Goal: Task Accomplishment & Management: Complete application form

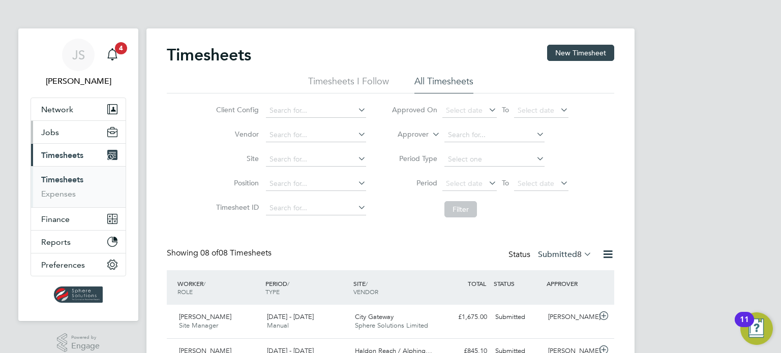
click at [53, 131] on span "Jobs" at bounding box center [50, 133] width 18 height 10
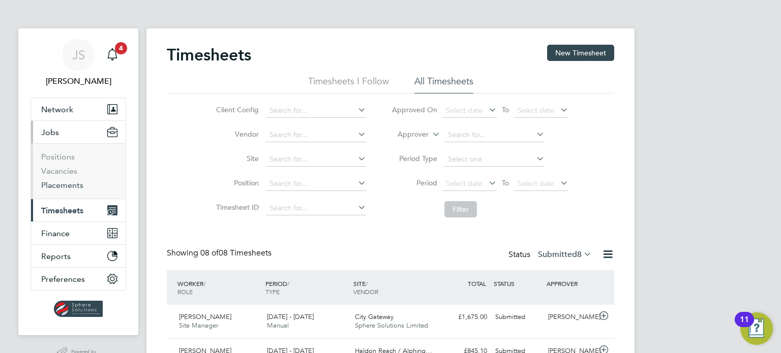
click at [61, 183] on link "Placements" at bounding box center [62, 185] width 42 height 10
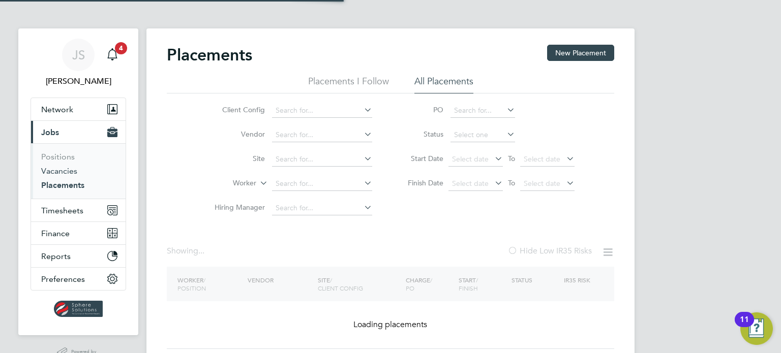
click at [57, 174] on link "Vacancies" at bounding box center [59, 171] width 36 height 10
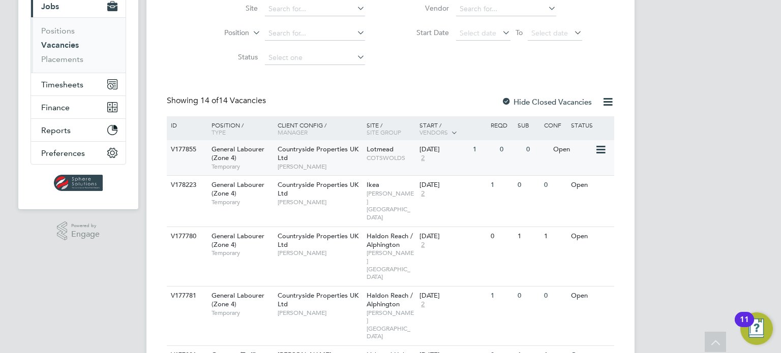
click at [398, 166] on div "Lotmead COTSWOLDS" at bounding box center [390, 153] width 53 height 26
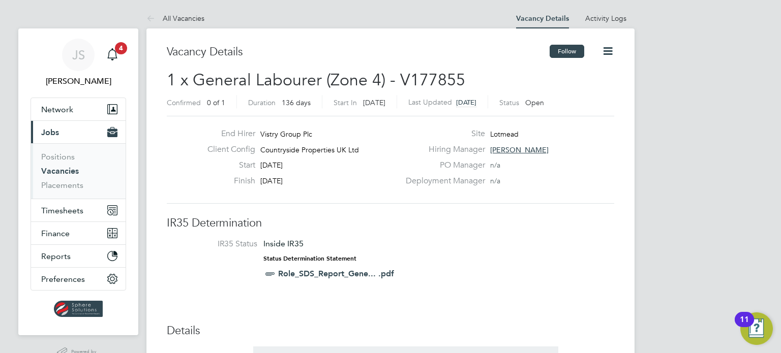
click at [565, 48] on button "Follow" at bounding box center [566, 51] width 35 height 13
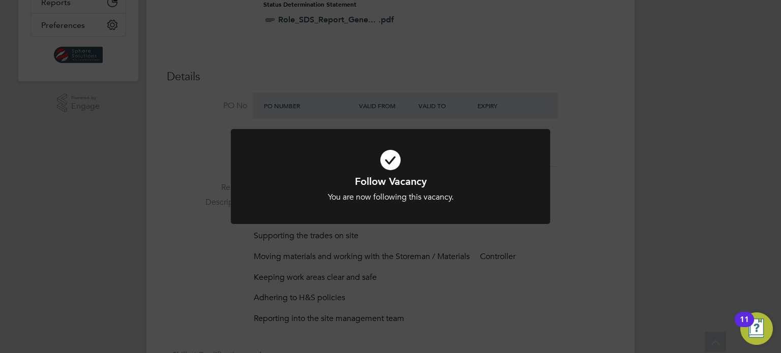
scroll to position [305, 0]
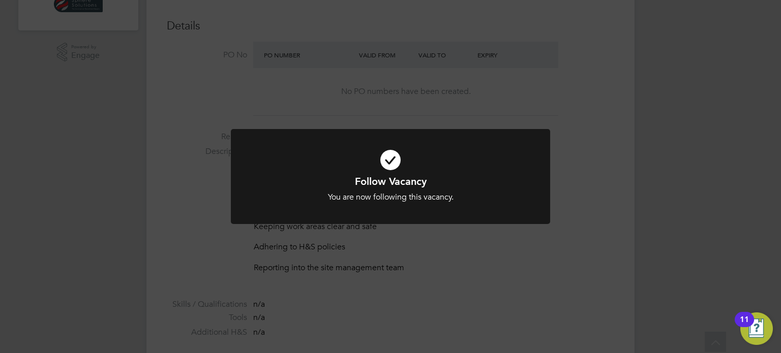
click at [529, 241] on div "Follow Vacancy You are now following this vacancy. Cancel Okay" at bounding box center [390, 176] width 781 height 353
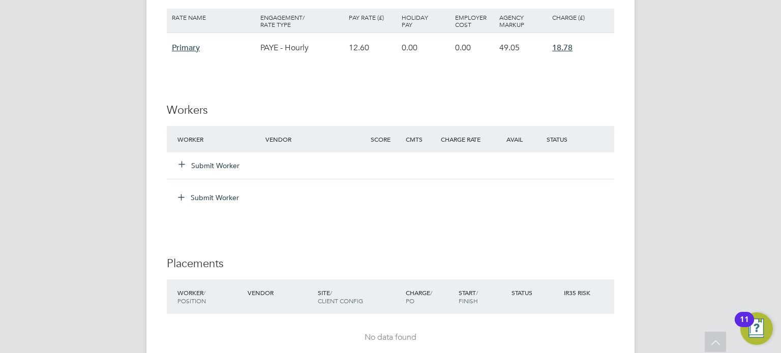
scroll to position [813, 0]
click at [219, 168] on button "Submit Worker" at bounding box center [209, 165] width 61 height 10
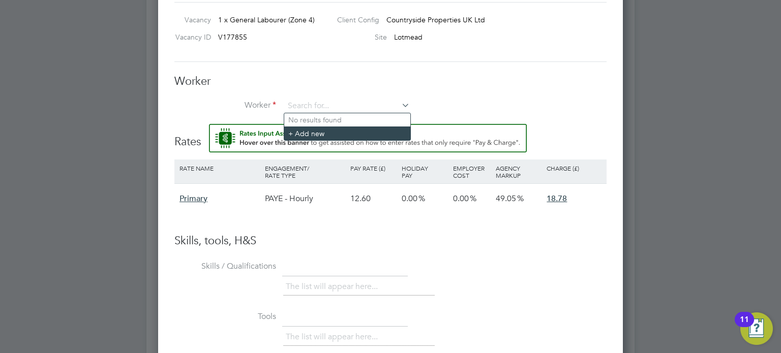
scroll to position [915, 0]
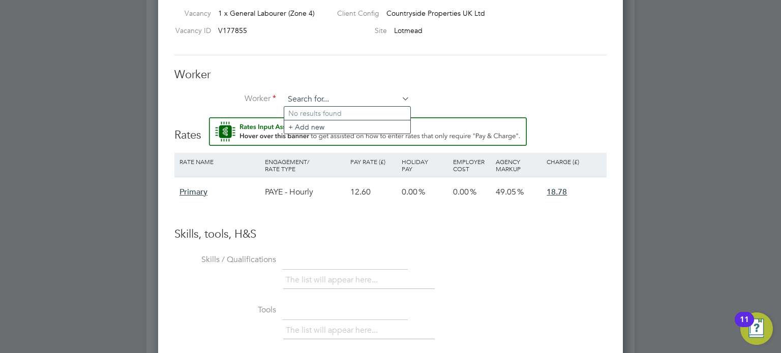
click at [320, 104] on input at bounding box center [347, 99] width 126 height 15
click at [318, 123] on li "+ Add new" at bounding box center [347, 127] width 126 height 14
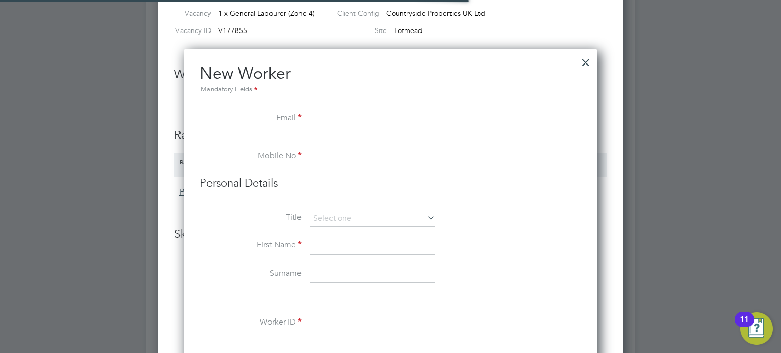
scroll to position [5, 5]
click at [419, 118] on input at bounding box center [373, 119] width 126 height 18
click at [408, 123] on input at bounding box center [373, 119] width 126 height 18
paste input "[EMAIL_ADDRESS][DOMAIN_NAME]"
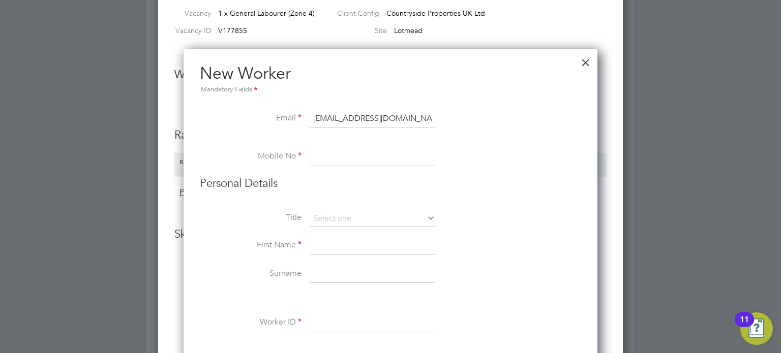
type input "[EMAIL_ADDRESS][DOMAIN_NAME]"
click at [333, 148] on input at bounding box center [373, 157] width 126 height 18
click at [410, 161] on input at bounding box center [373, 157] width 126 height 18
paste input "07377 437466"
type input "07377 437466"
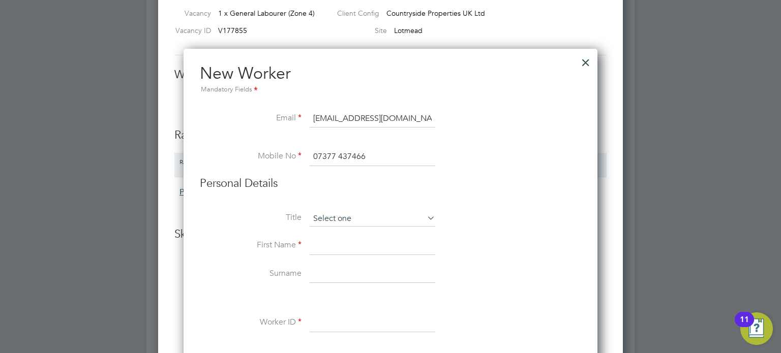
click at [351, 213] on input at bounding box center [373, 218] width 126 height 15
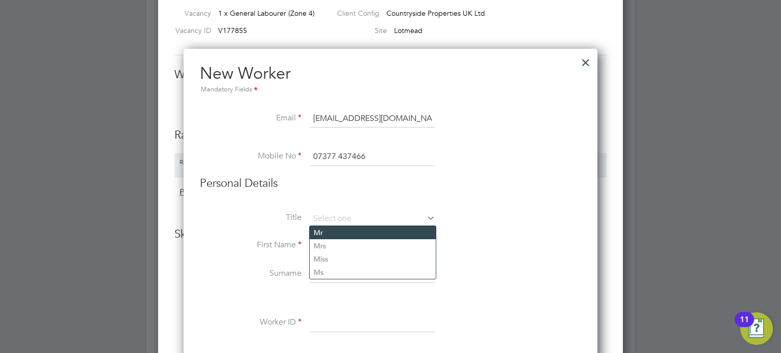
click at [342, 233] on li "Mr" at bounding box center [373, 232] width 126 height 13
type input "Mr"
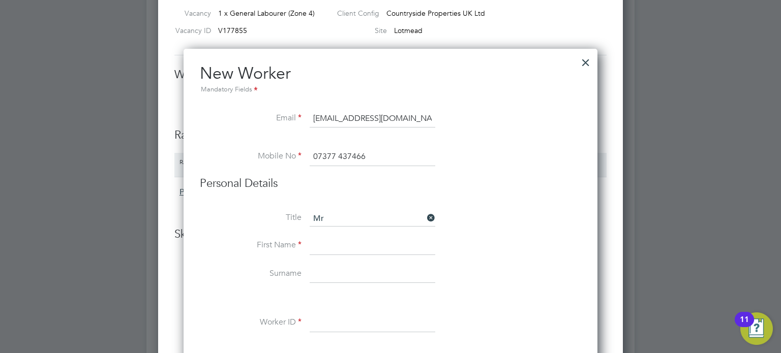
click at [336, 243] on input at bounding box center [373, 246] width 126 height 18
click at [326, 246] on input "[PERSON_NAME]" at bounding box center [373, 246] width 126 height 18
type input "[PERSON_NAME]"
click at [350, 273] on input at bounding box center [373, 274] width 126 height 18
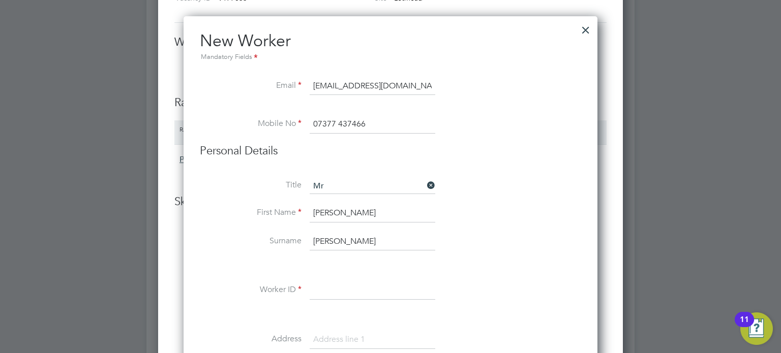
scroll to position [966, 0]
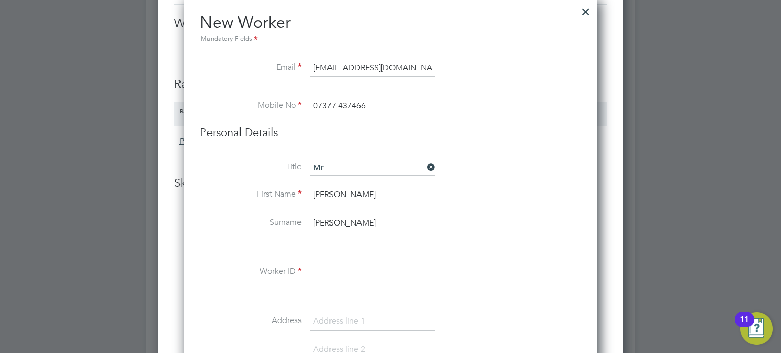
type input "[PERSON_NAME]"
click at [347, 274] on input at bounding box center [373, 272] width 126 height 18
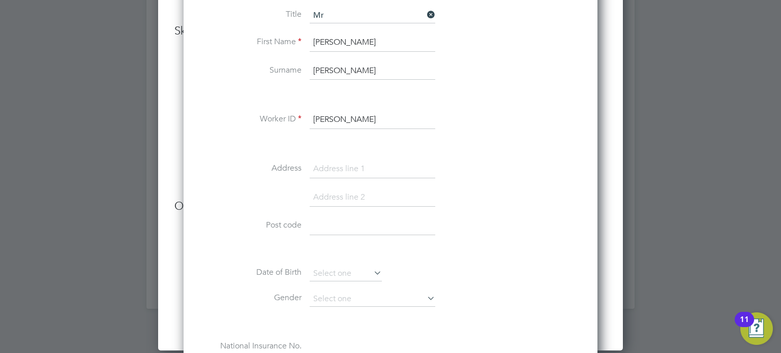
click at [353, 173] on input at bounding box center [373, 169] width 126 height 18
click at [350, 117] on input "[PERSON_NAME]" at bounding box center [373, 120] width 126 height 18
click at [408, 115] on input "MatthewWilliams" at bounding box center [373, 120] width 126 height 18
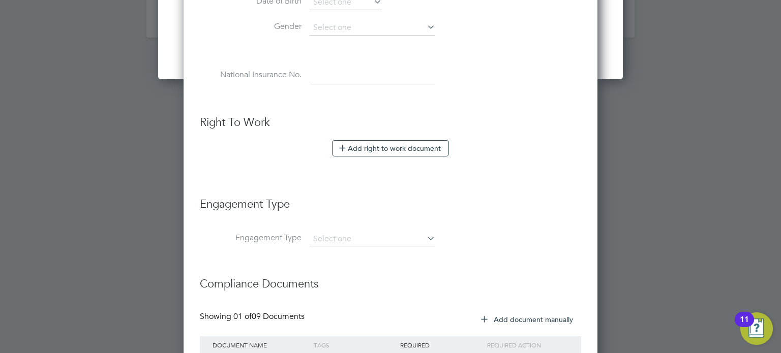
scroll to position [1593, 0]
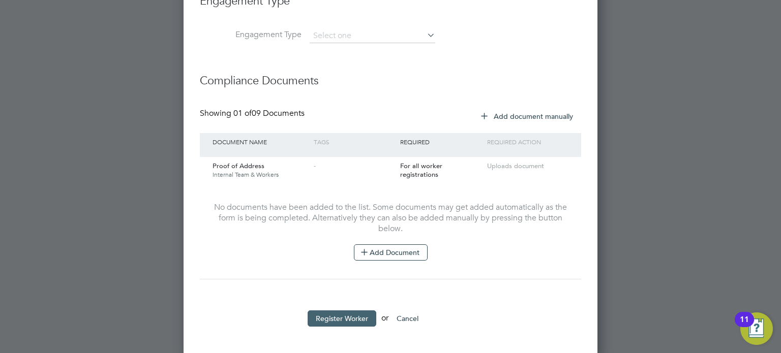
type input "MatthewWilliams"
click at [336, 318] on button "Register Worker" at bounding box center [341, 319] width 69 height 16
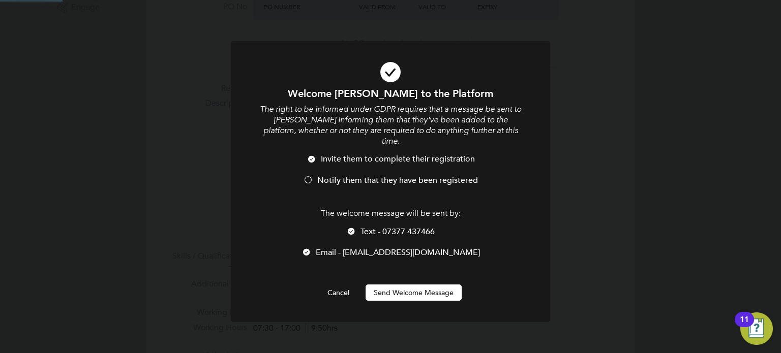
scroll to position [0, 0]
click at [304, 176] on div at bounding box center [308, 181] width 10 height 10
click at [432, 290] on button "Send Welcome Message" at bounding box center [413, 293] width 96 height 16
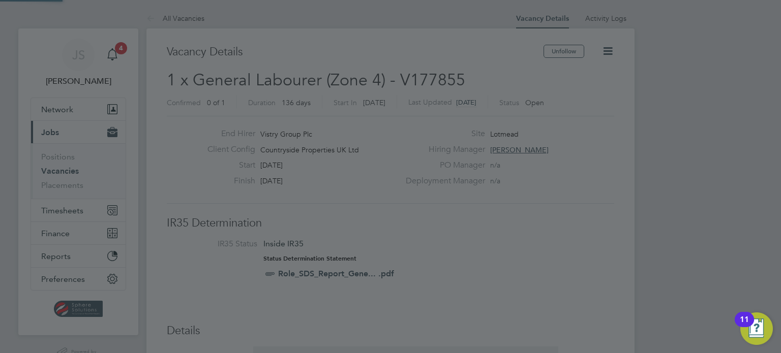
scroll to position [353, 0]
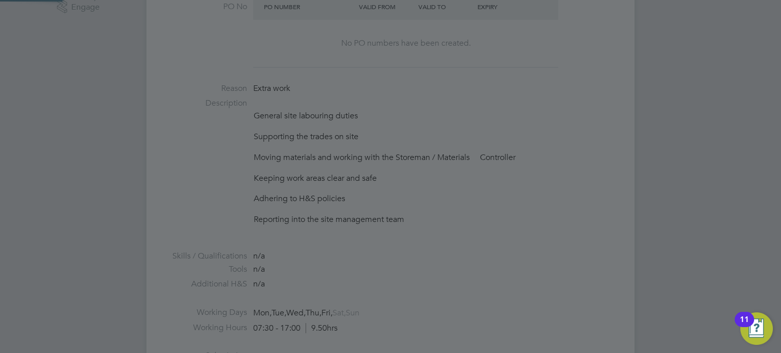
type input "[PERSON_NAME] (MatthewWilliams)"
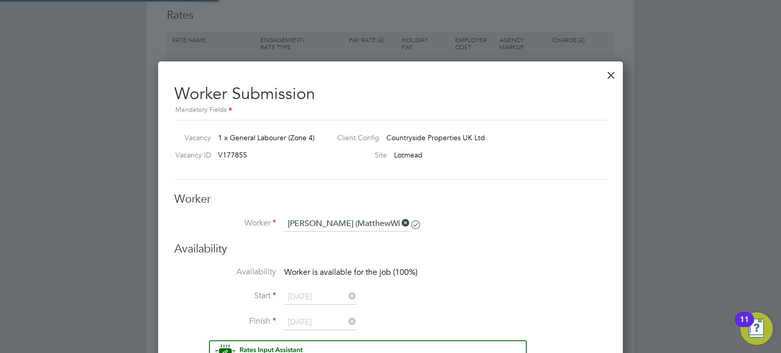
scroll to position [928, 0]
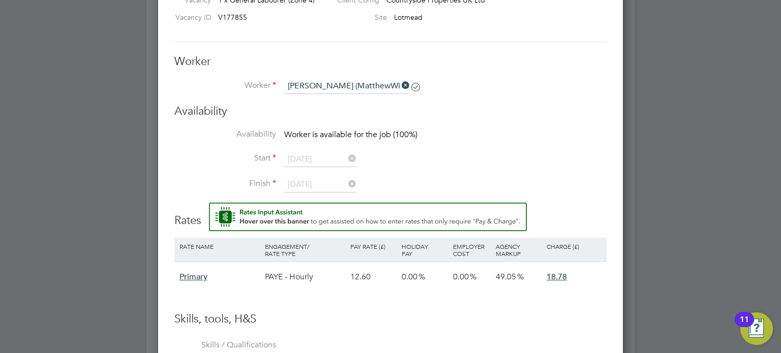
click at [455, 146] on li "Availability Worker is available for the job (100%)" at bounding box center [390, 140] width 432 height 23
click at [399, 87] on icon at bounding box center [399, 85] width 0 height 14
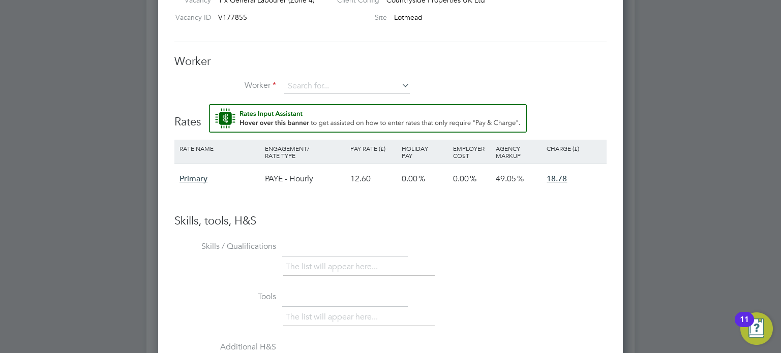
scroll to position [6, 5]
click at [388, 83] on input at bounding box center [347, 86] width 126 height 15
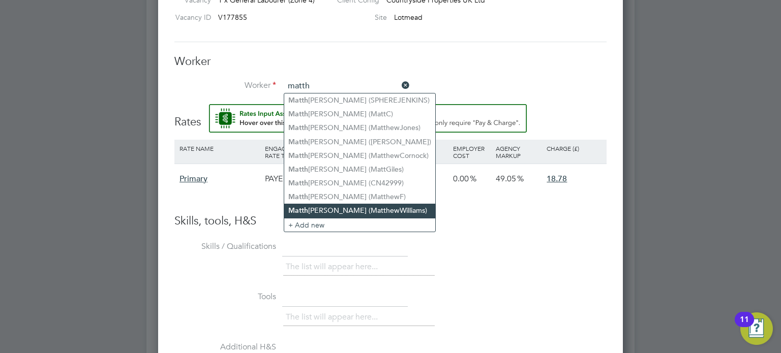
click at [346, 211] on li "[PERSON_NAME] (MatthewWilliams)" at bounding box center [359, 211] width 151 height 14
type input "[PERSON_NAME] (MatthewWilliams)"
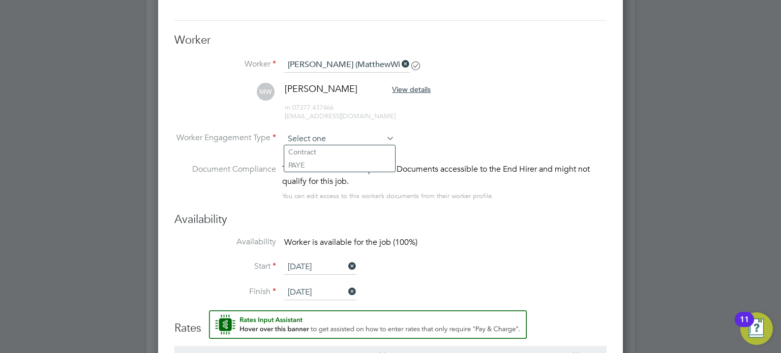
click at [374, 137] on input at bounding box center [339, 139] width 110 height 15
click at [303, 150] on li "Contract" at bounding box center [339, 151] width 111 height 13
type input "Contract"
click at [457, 135] on li "Worker Engagement Type [DEMOGRAPHIC_DATA]" at bounding box center [390, 148] width 432 height 32
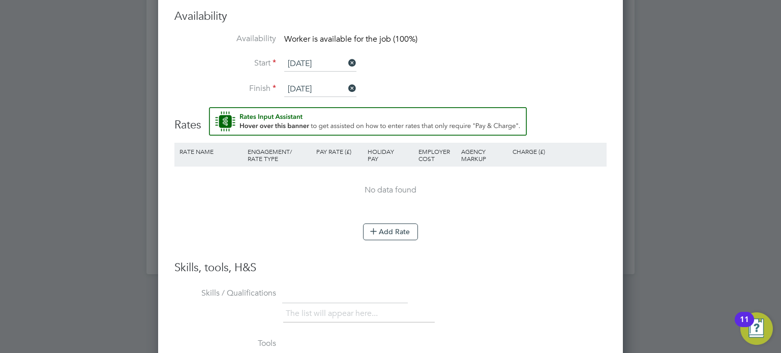
scroll to position [1203, 0]
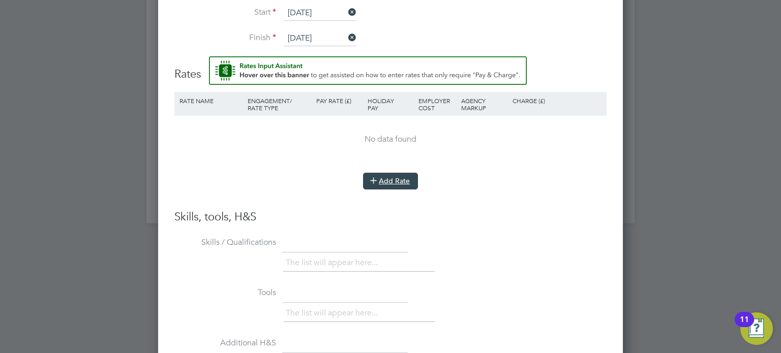
click at [383, 180] on button "Add Rate" at bounding box center [390, 181] width 55 height 16
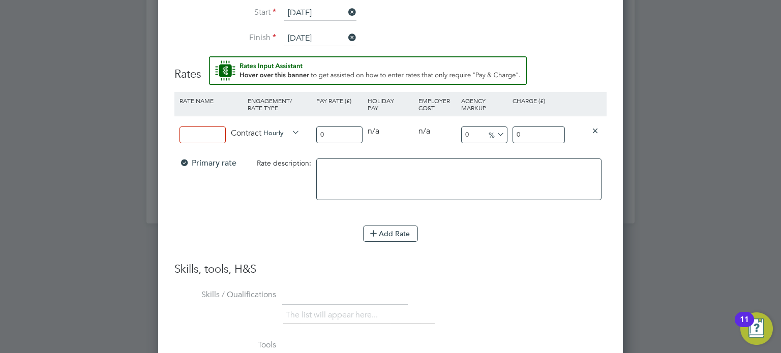
click at [211, 135] on input at bounding box center [202, 135] width 46 height 17
type input "Standard"
click at [524, 132] on input "0" at bounding box center [538, 135] width 52 height 17
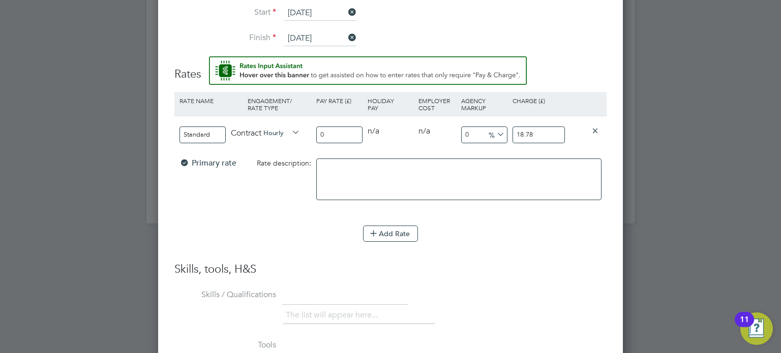
type input "18.78"
click at [339, 130] on input "0" at bounding box center [339, 135] width 46 height 17
click at [346, 130] on input "0" at bounding box center [339, 135] width 46 height 17
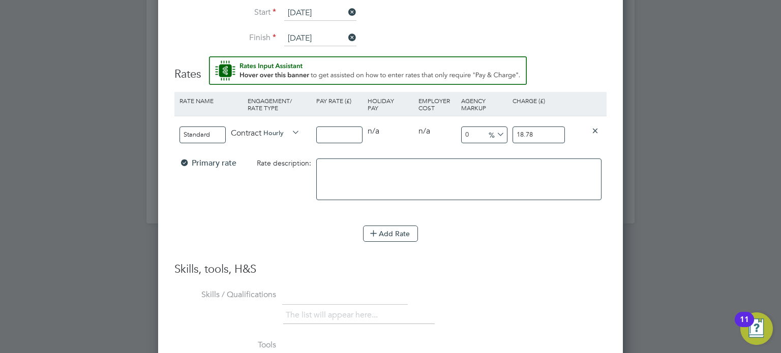
type input "1"
type input "16"
type input "16.1"
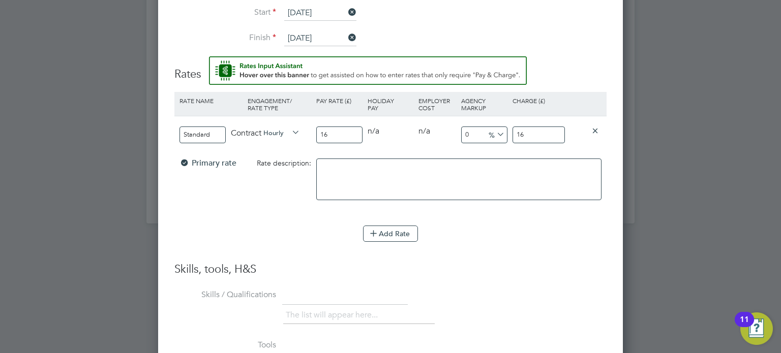
type input "16.1"
type input "16.15"
click at [541, 132] on input "16.15" at bounding box center [538, 135] width 52 height 17
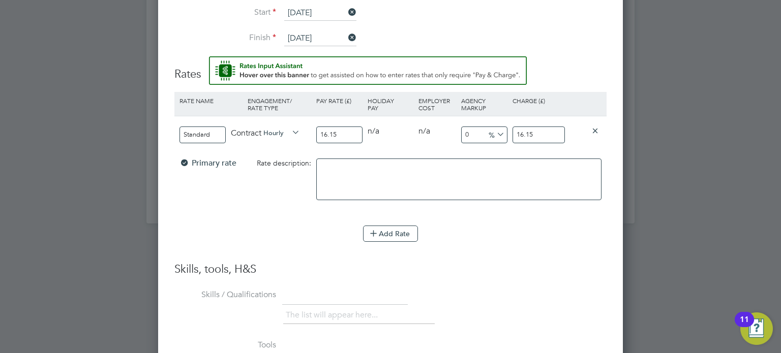
click at [541, 132] on input "16.15" at bounding box center [538, 135] width 52 height 17
type input "-93.80804953560371"
type input "1"
type input "11.455108359133128"
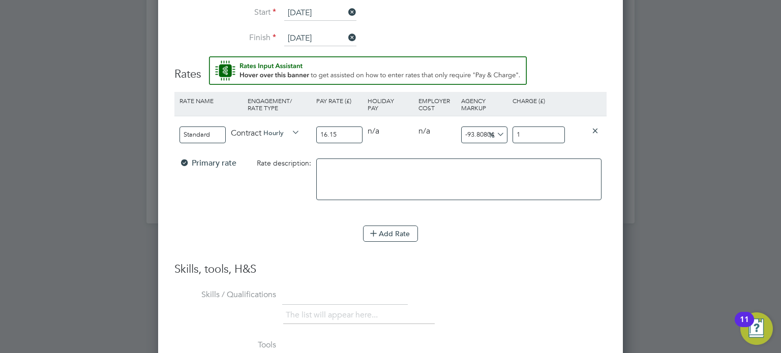
type input "18"
type input "15.789473684210526"
type input "18.7"
type input "16.28482972136223"
type input "18.78"
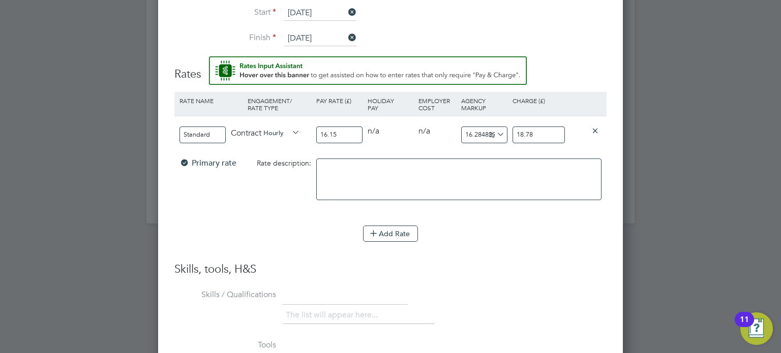
click at [535, 186] on textarea at bounding box center [458, 180] width 285 height 42
click at [528, 229] on div "Add Rate" at bounding box center [390, 234] width 432 height 16
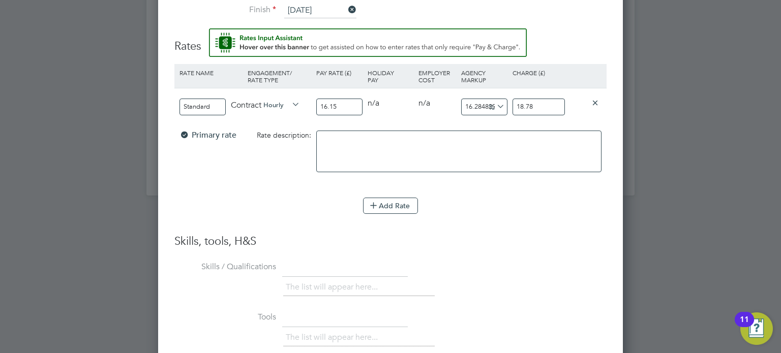
scroll to position [1435, 0]
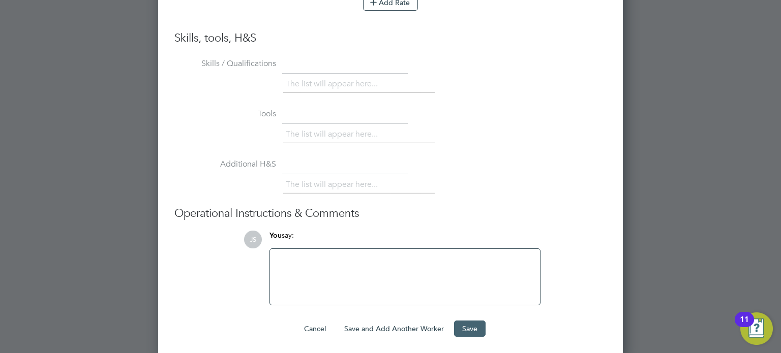
click at [463, 325] on button "Save" at bounding box center [470, 329] width 32 height 16
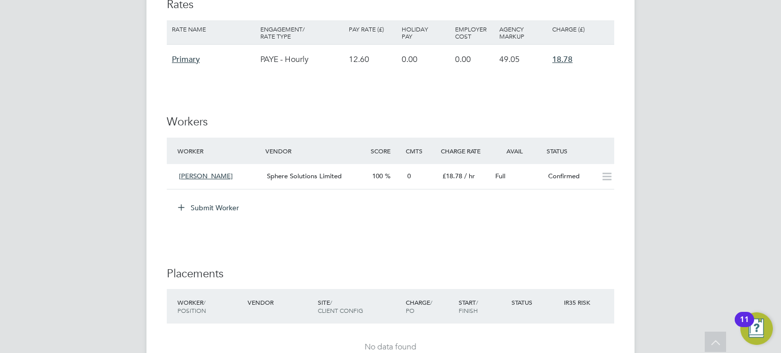
scroll to position [915, 0]
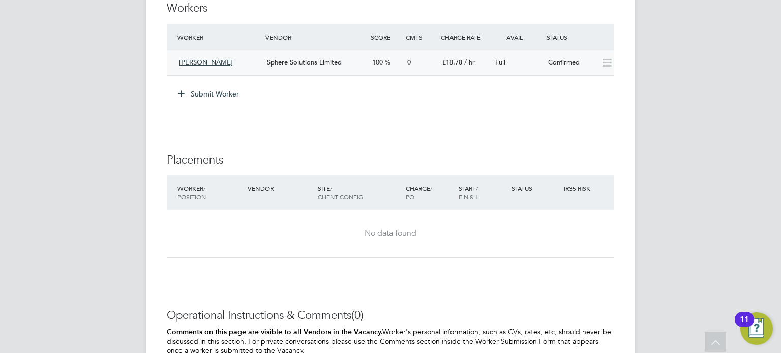
click at [612, 60] on icon at bounding box center [606, 63] width 13 height 8
click at [581, 69] on div "Confirmed" at bounding box center [570, 62] width 53 height 17
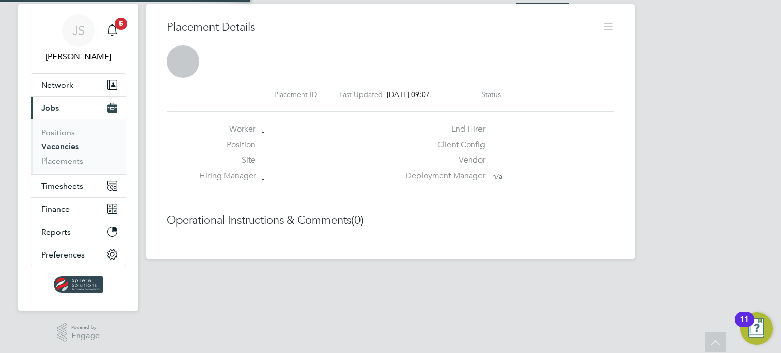
scroll to position [5, 5]
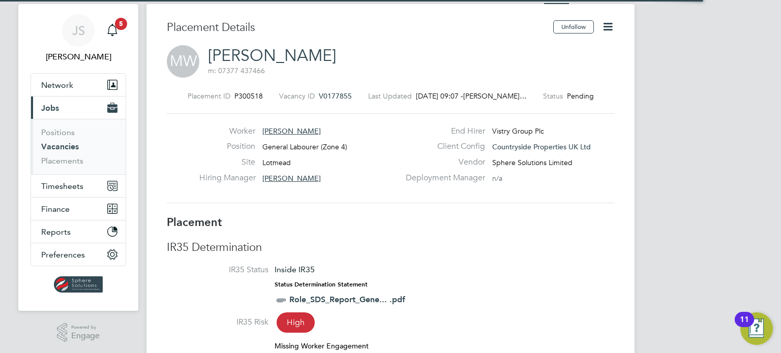
click at [605, 23] on icon at bounding box center [607, 26] width 13 height 13
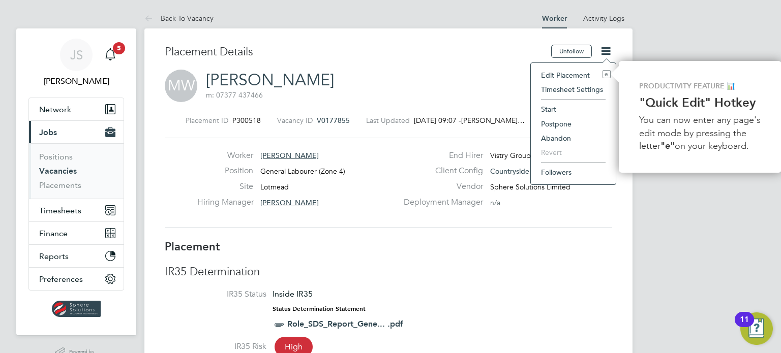
click at [564, 107] on li "Start" at bounding box center [573, 109] width 75 height 14
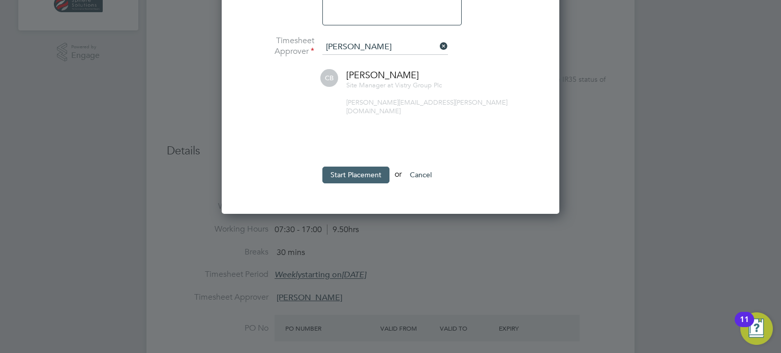
click at [363, 170] on button "Start Placement" at bounding box center [355, 175] width 67 height 16
